Goal: Navigation & Orientation: Understand site structure

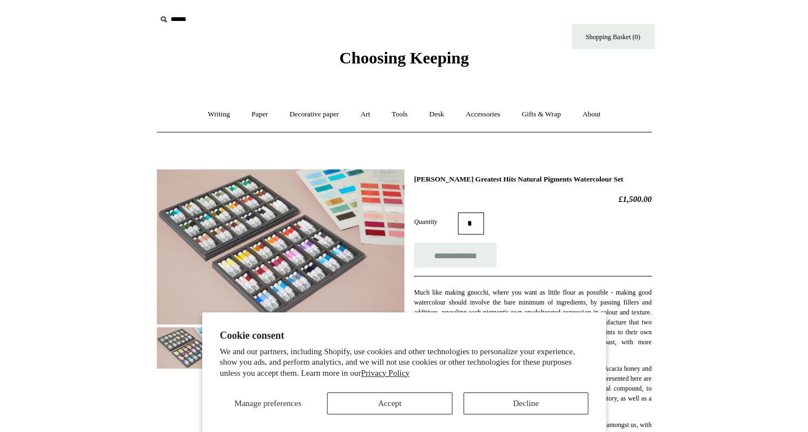
click at [401, 61] on span "Choosing Keeping" at bounding box center [403, 58] width 129 height 18
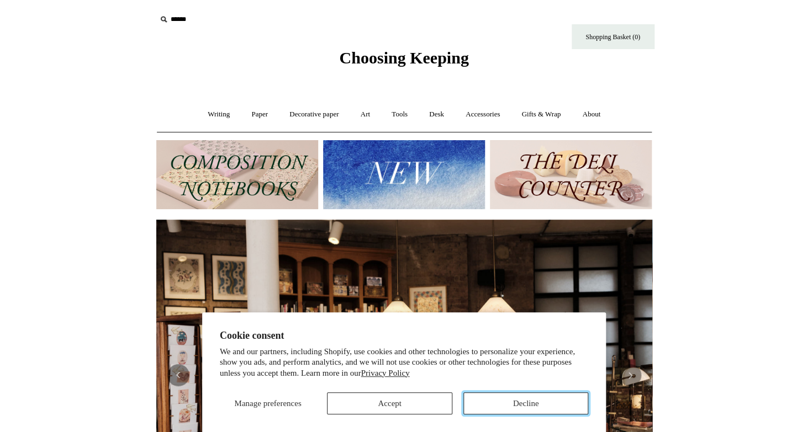
click at [512, 402] on button "Decline" at bounding box center [525, 404] width 125 height 22
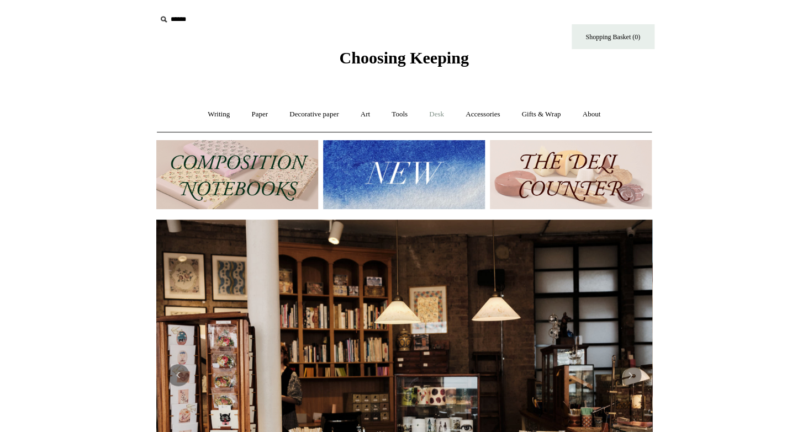
click at [438, 115] on link "Desk +" at bounding box center [436, 114] width 35 height 29
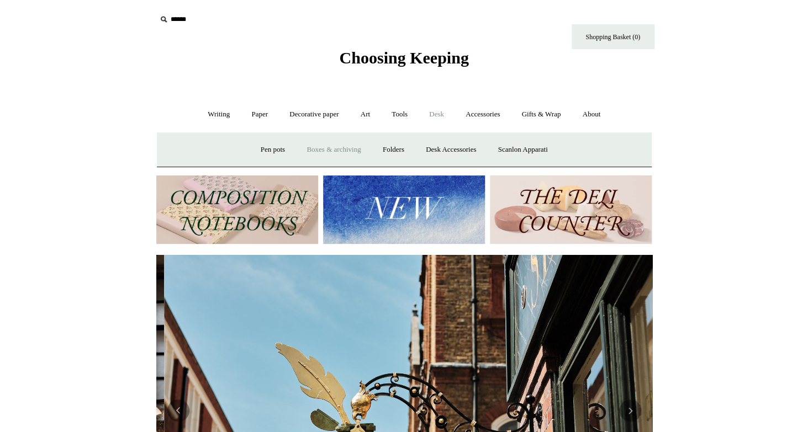
scroll to position [0, 496]
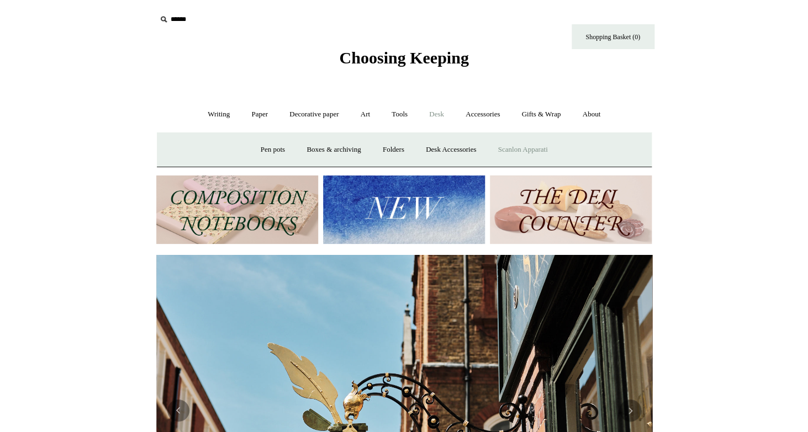
click at [523, 150] on link "Scanlon Apparati" at bounding box center [523, 149] width 70 height 29
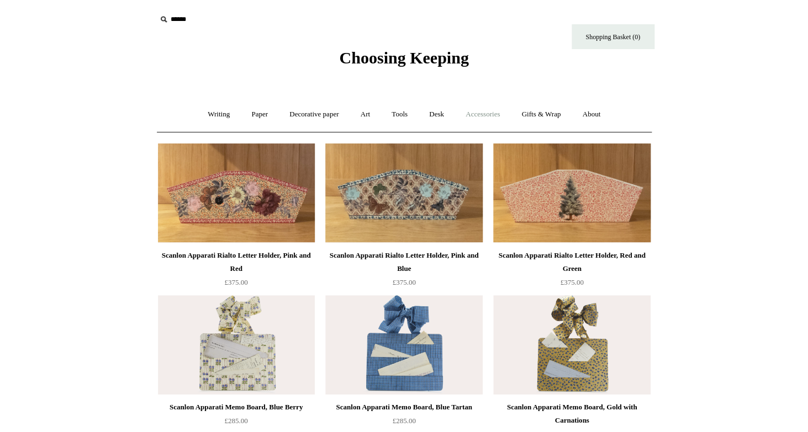
click at [485, 117] on link "Accessories +" at bounding box center [483, 114] width 54 height 29
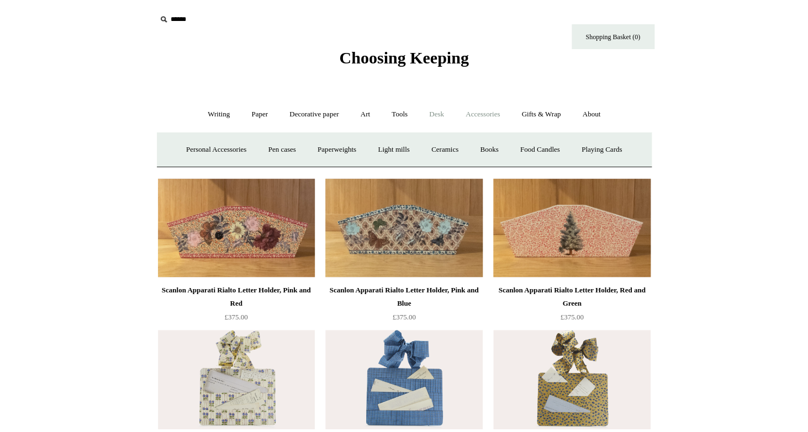
click at [442, 113] on link "Desk +" at bounding box center [436, 114] width 35 height 29
click at [443, 148] on link "Desk Accessories" at bounding box center [451, 149] width 70 height 29
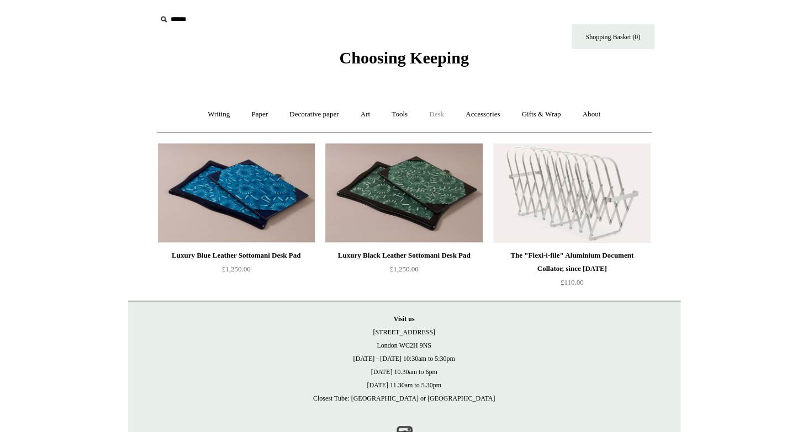
click at [437, 114] on link "Desk +" at bounding box center [436, 114] width 35 height 29
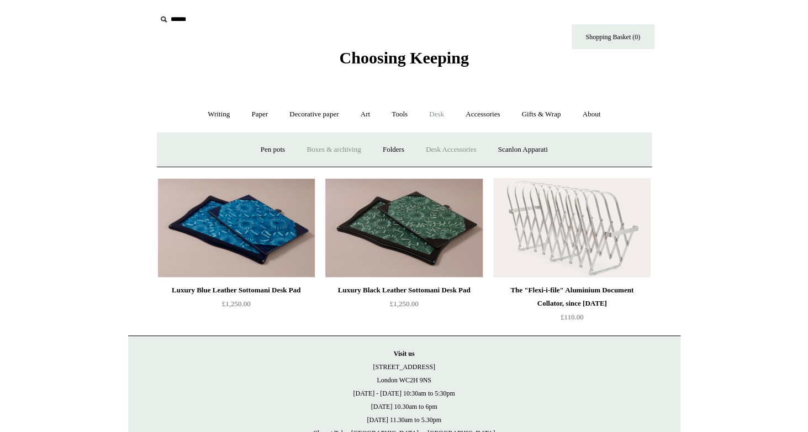
click at [335, 152] on link "Boxes & archiving" at bounding box center [334, 149] width 74 height 29
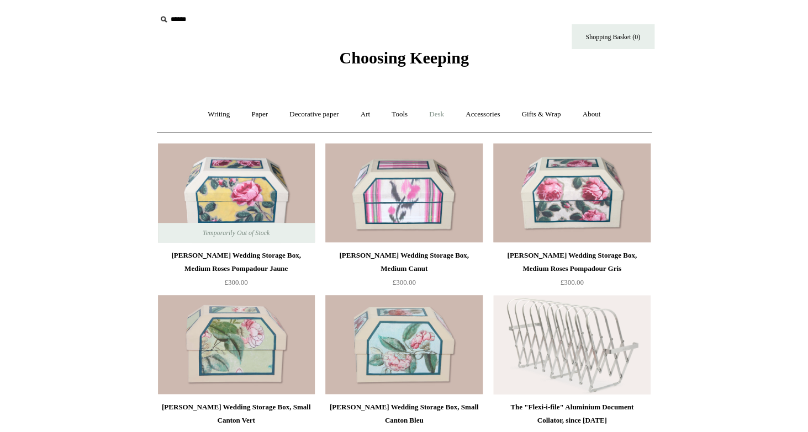
click at [439, 120] on link "Desk +" at bounding box center [436, 114] width 35 height 29
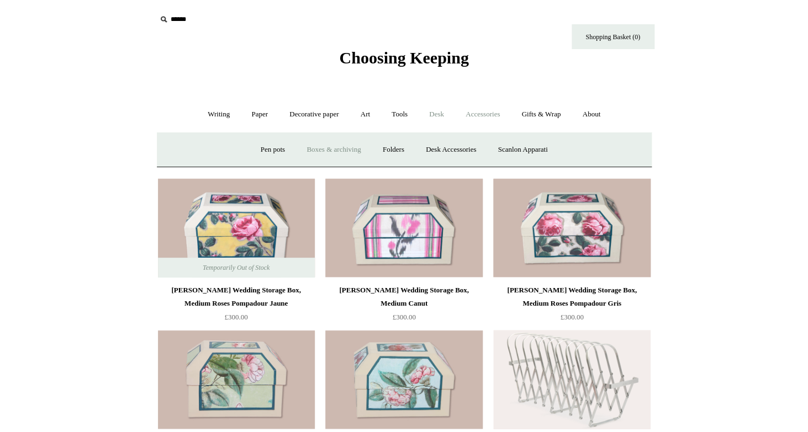
click at [486, 113] on link "Accessories +" at bounding box center [483, 114] width 54 height 29
click at [487, 149] on link "Books" at bounding box center [489, 149] width 38 height 29
